Goal: Navigation & Orientation: Go to known website

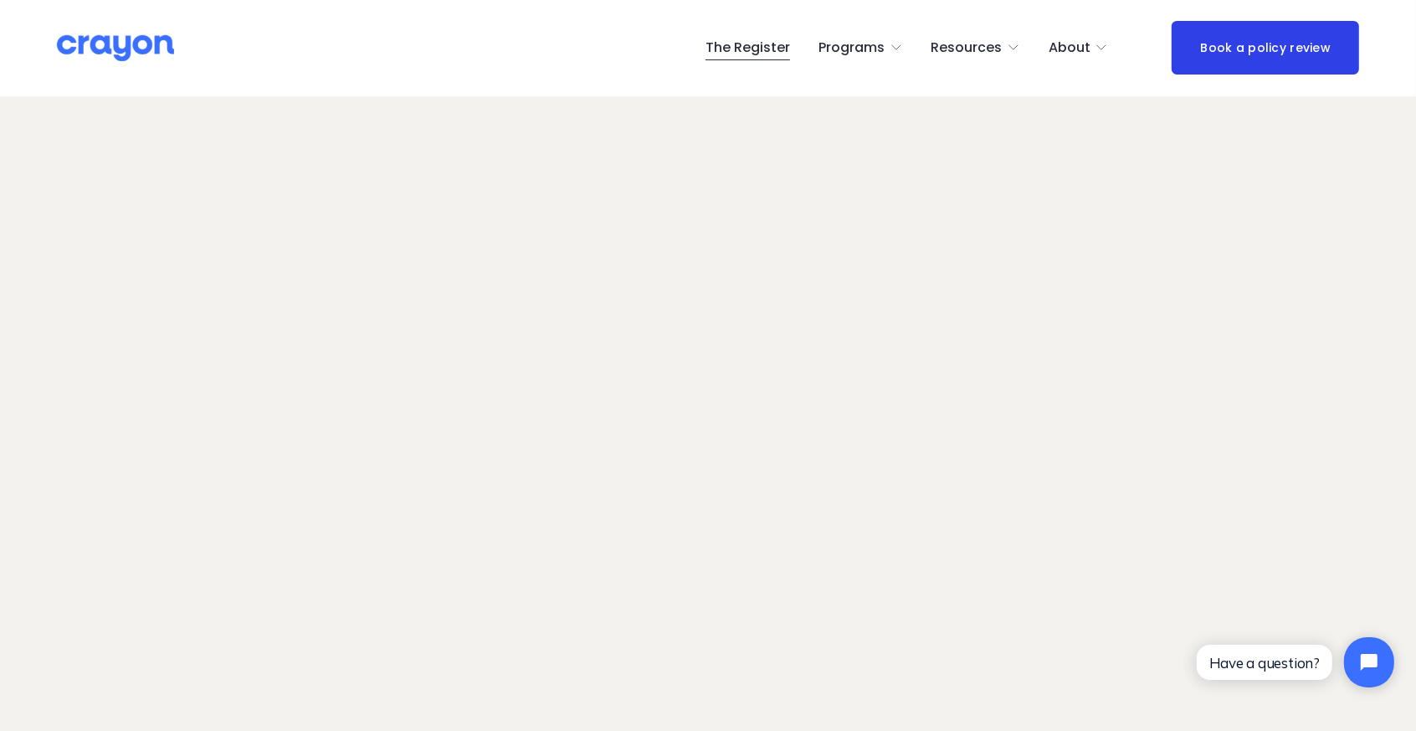
click at [130, 43] on img at bounding box center [115, 47] width 117 height 29
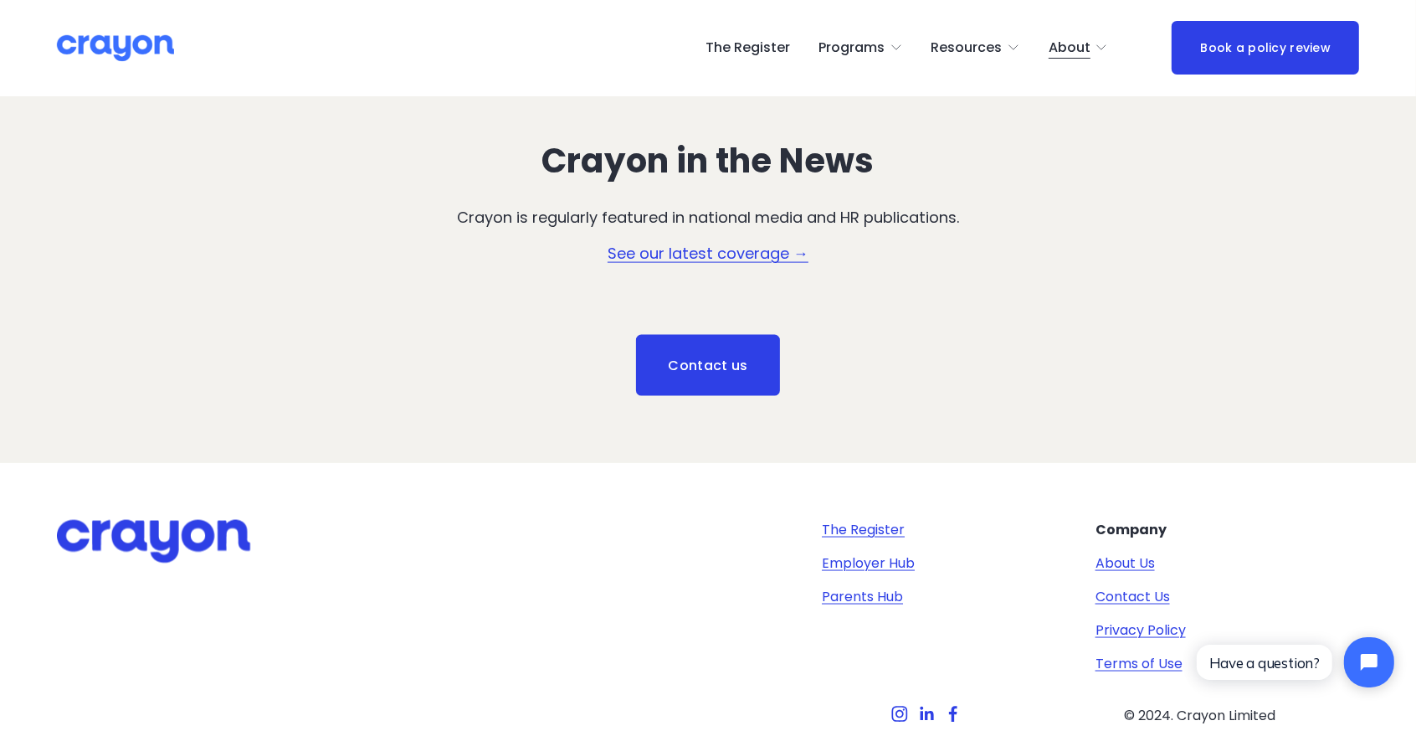
scroll to position [2426, 0]
